Goal: Task Accomplishment & Management: Manage account settings

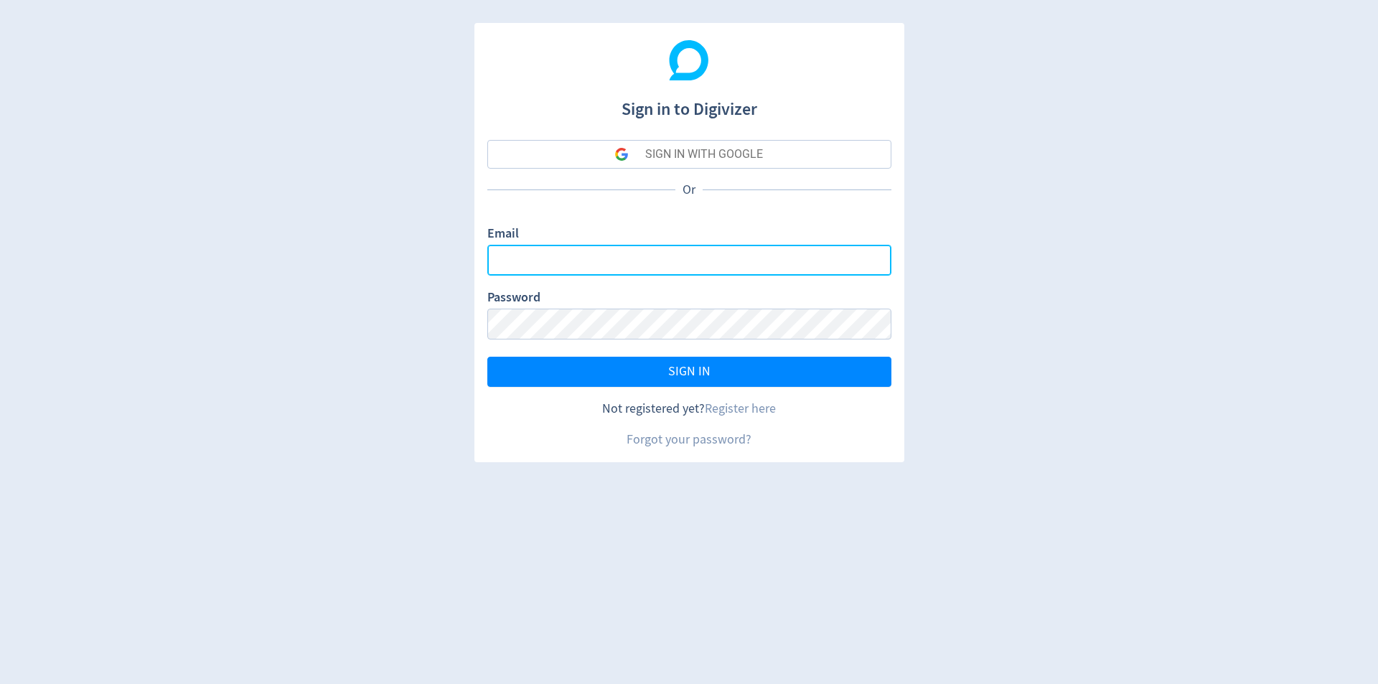
click at [607, 264] on input "Email" at bounding box center [689, 260] width 404 height 31
click at [579, 256] on input "Email" at bounding box center [689, 260] width 404 height 31
type input "[PERSON_NAME][EMAIL_ADDRESS][PERSON_NAME][DOMAIN_NAME]"
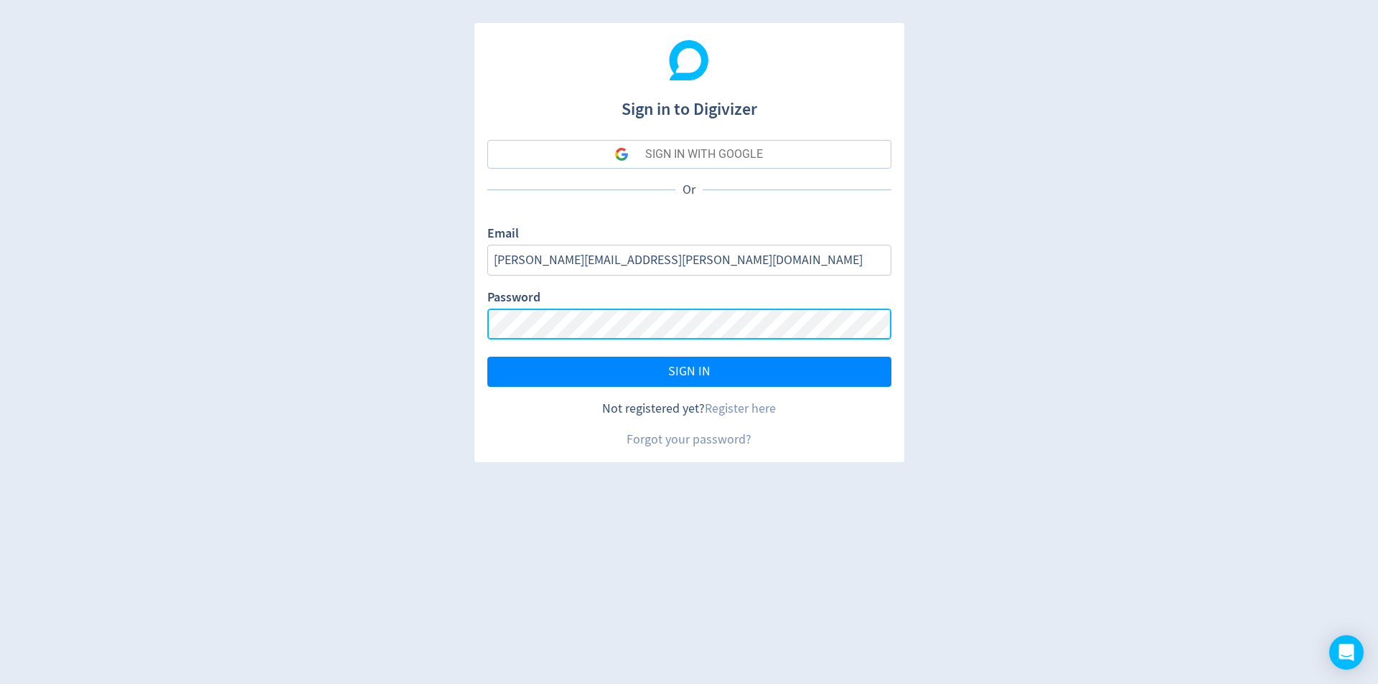
click at [487, 357] on button "SIGN IN" at bounding box center [689, 372] width 404 height 30
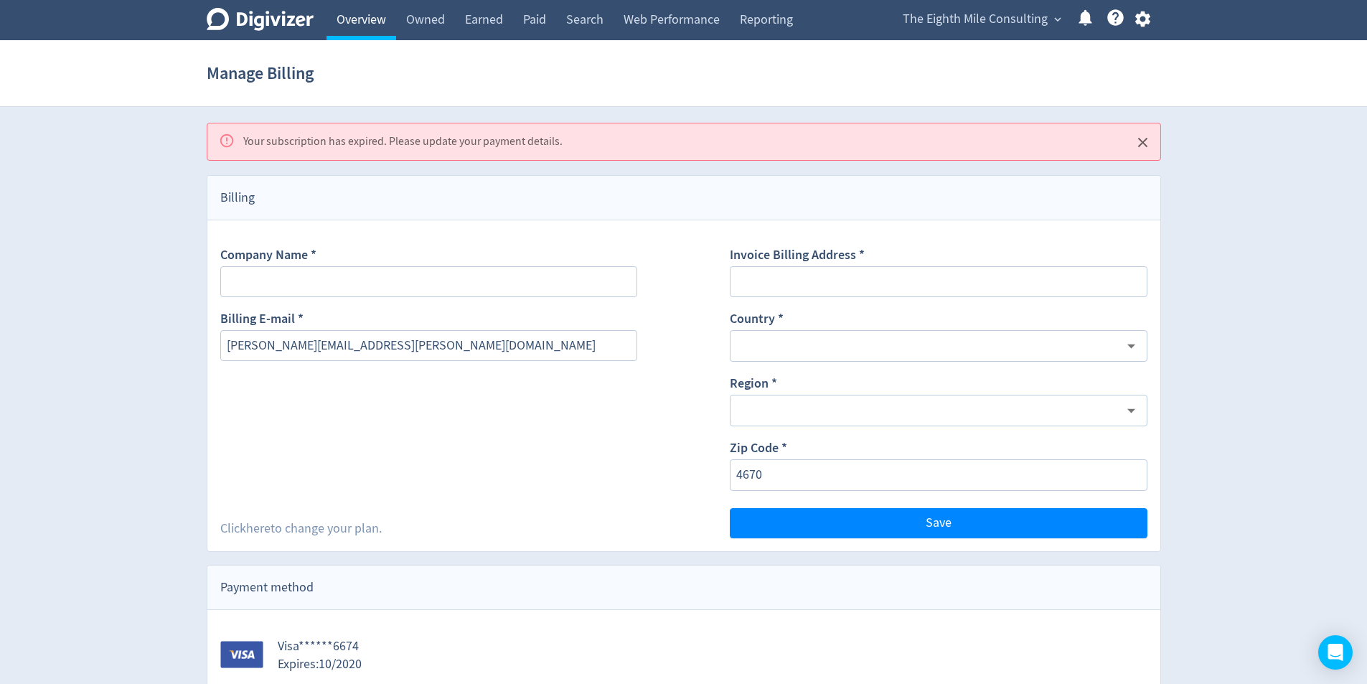
click at [385, 24] on link "Overview" at bounding box center [362, 20] width 70 height 40
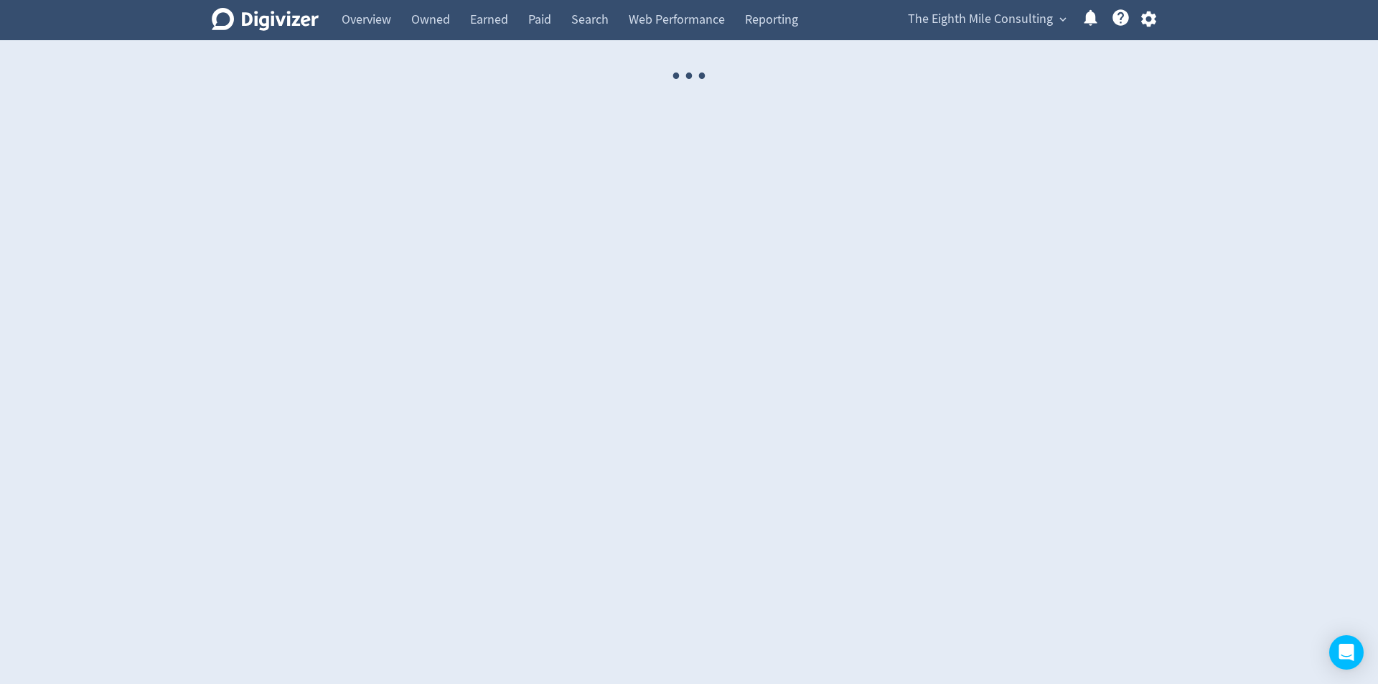
click at [275, 24] on icon "Digivizer Logo" at bounding box center [265, 19] width 107 height 23
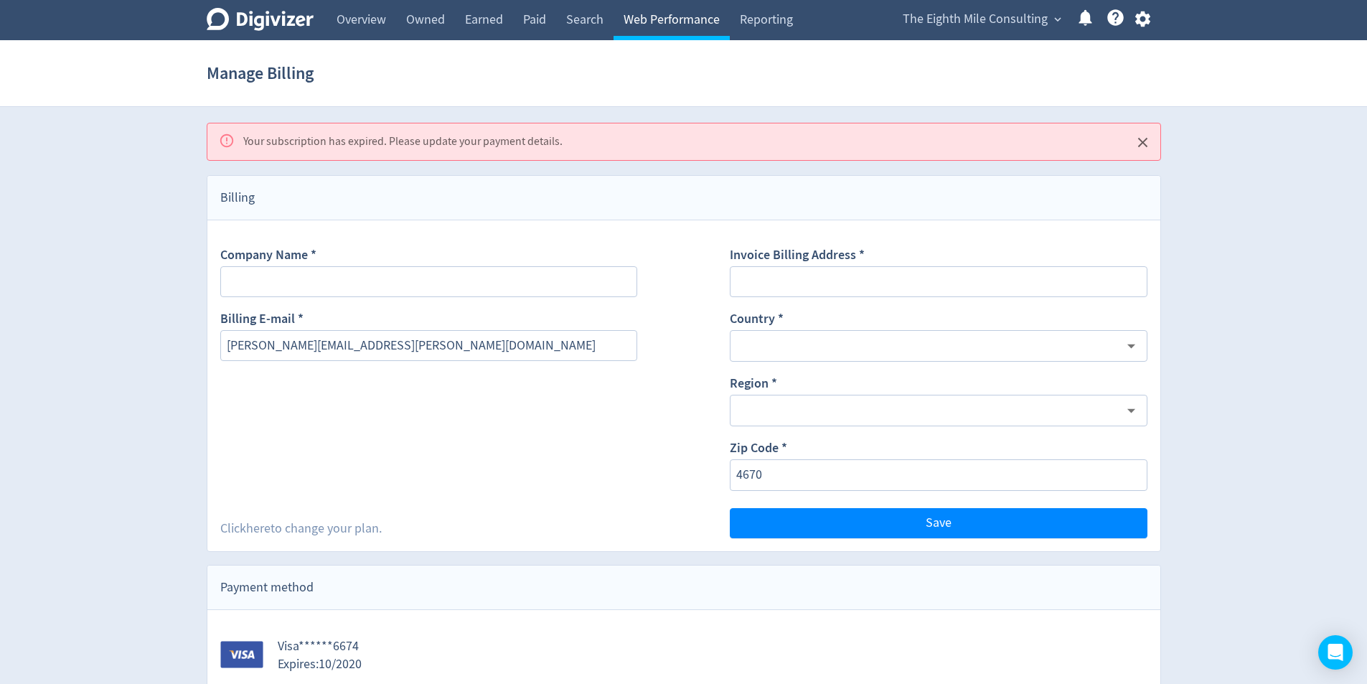
click at [670, 29] on link "Web Performance" at bounding box center [672, 20] width 116 height 40
click at [641, 21] on link "Web Performance" at bounding box center [672, 20] width 116 height 40
